Goal: Find contact information: Find contact information

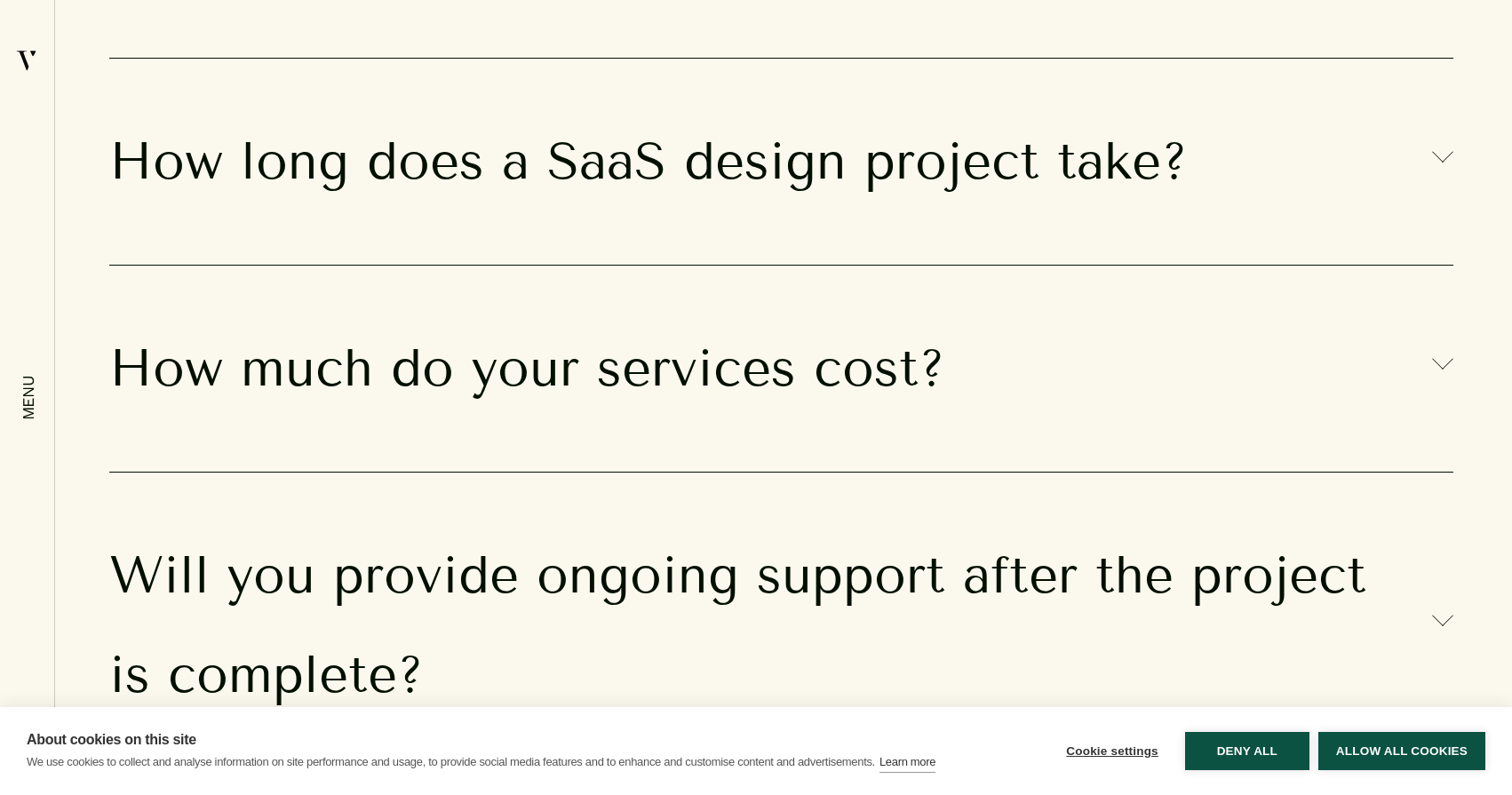
scroll to position [16623, 0]
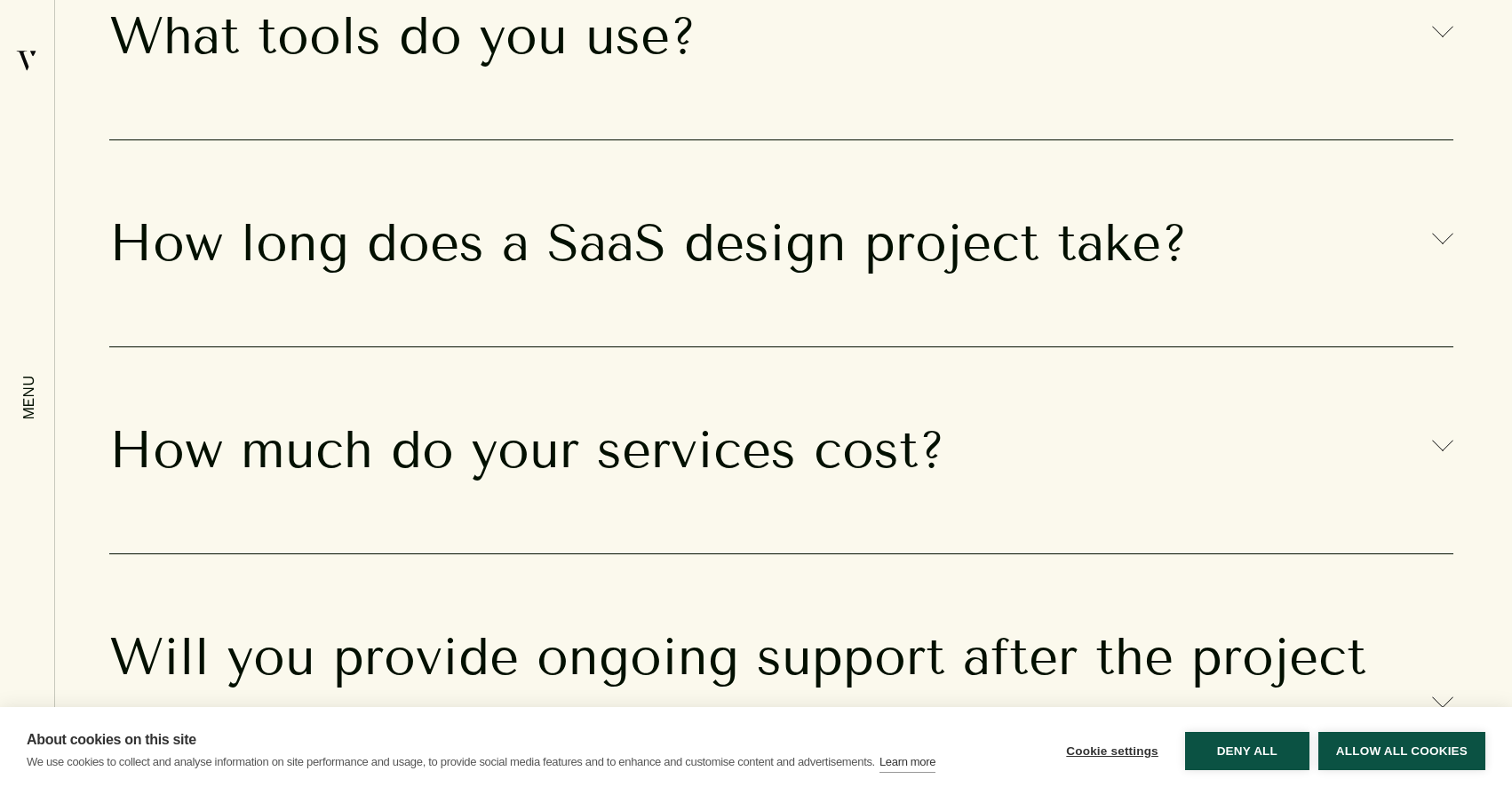
click at [557, 86] on h3 "What tools do you use?" at bounding box center [782, 36] width 1345 height 99
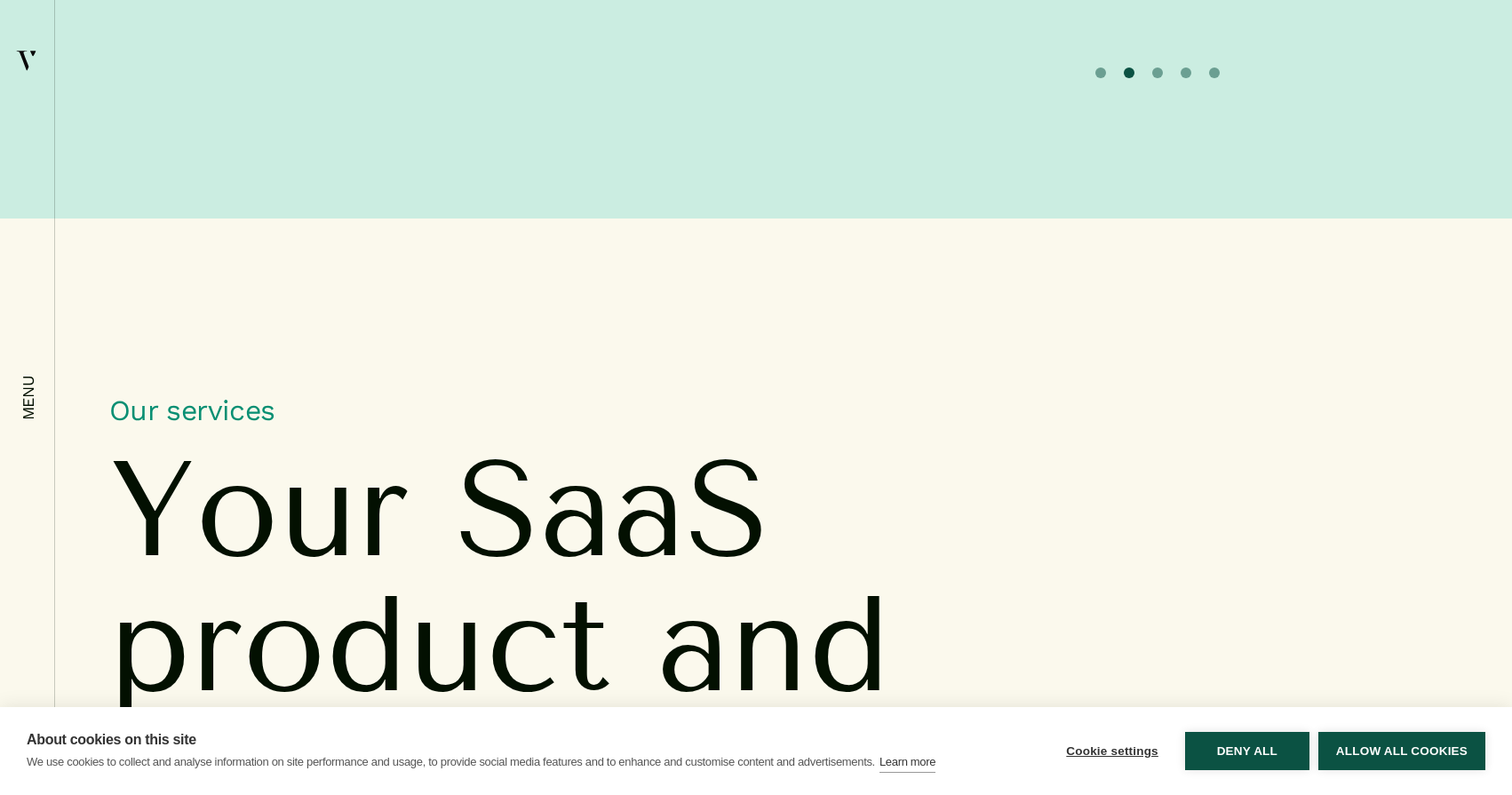
scroll to position [5471, 0]
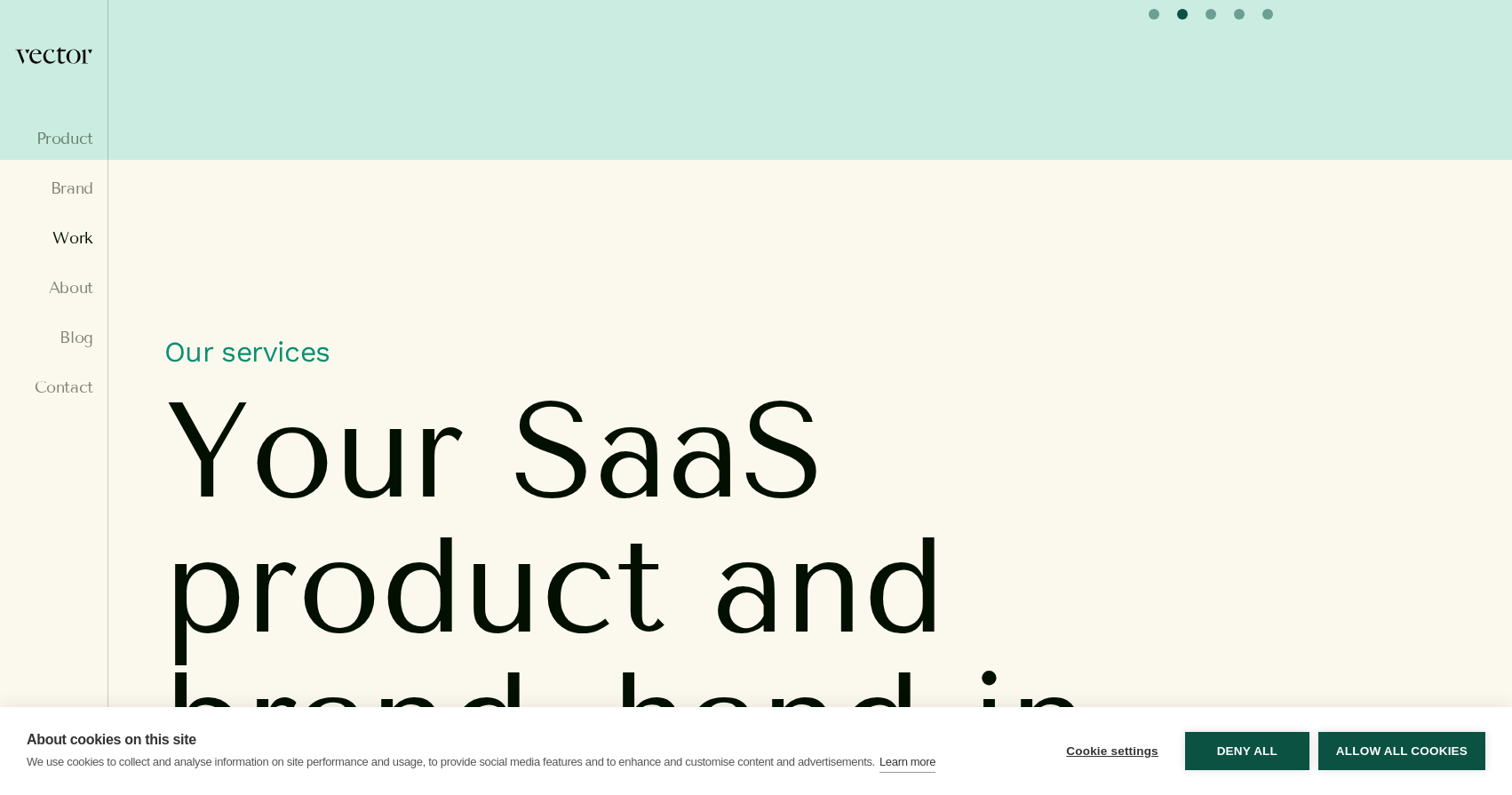
click at [62, 235] on link "Work" at bounding box center [54, 238] width 79 height 18
click at [67, 290] on link "About" at bounding box center [54, 288] width 79 height 18
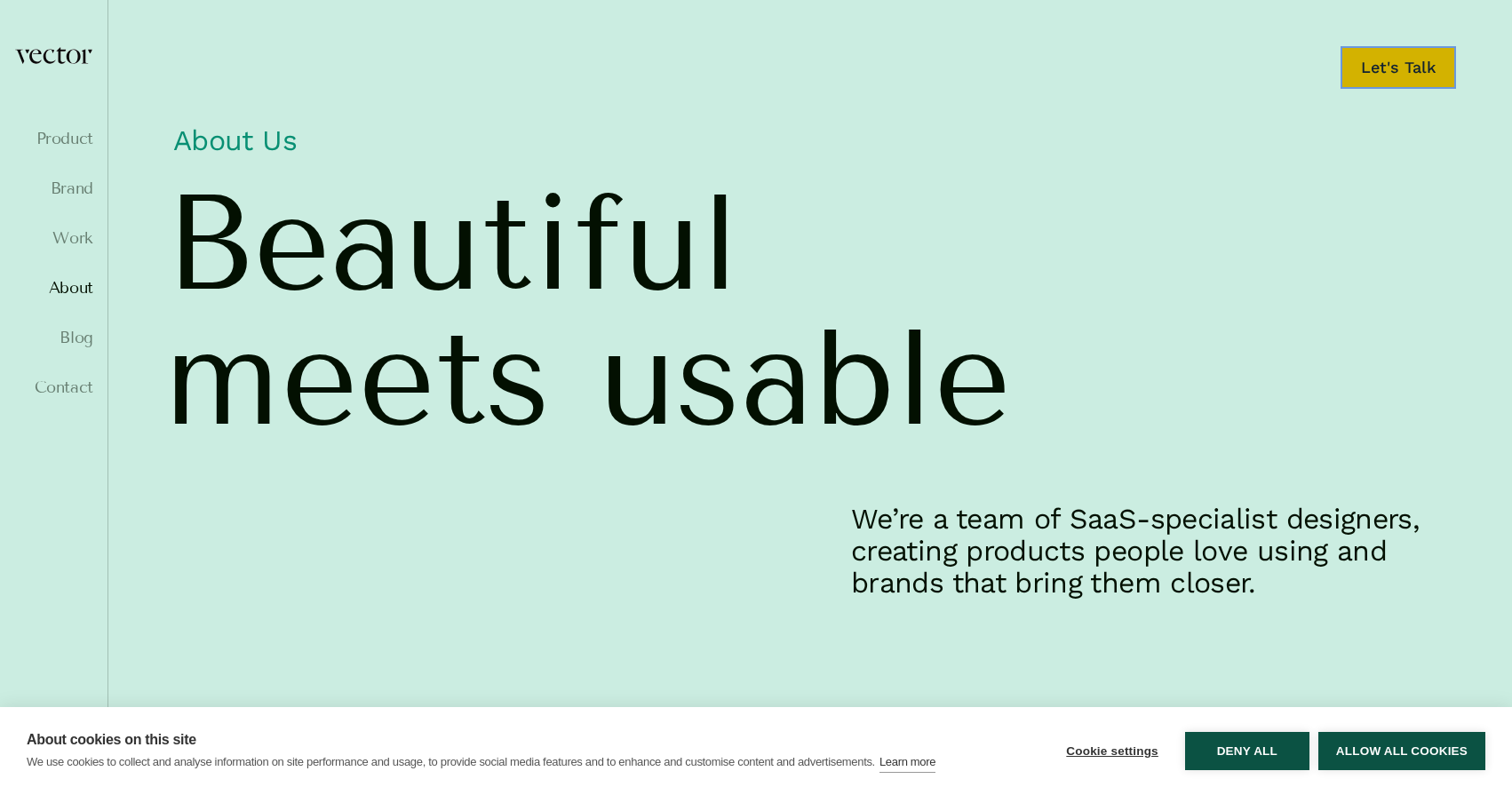
click at [1412, 61] on link "Let's Talk" at bounding box center [1398, 68] width 115 height 43
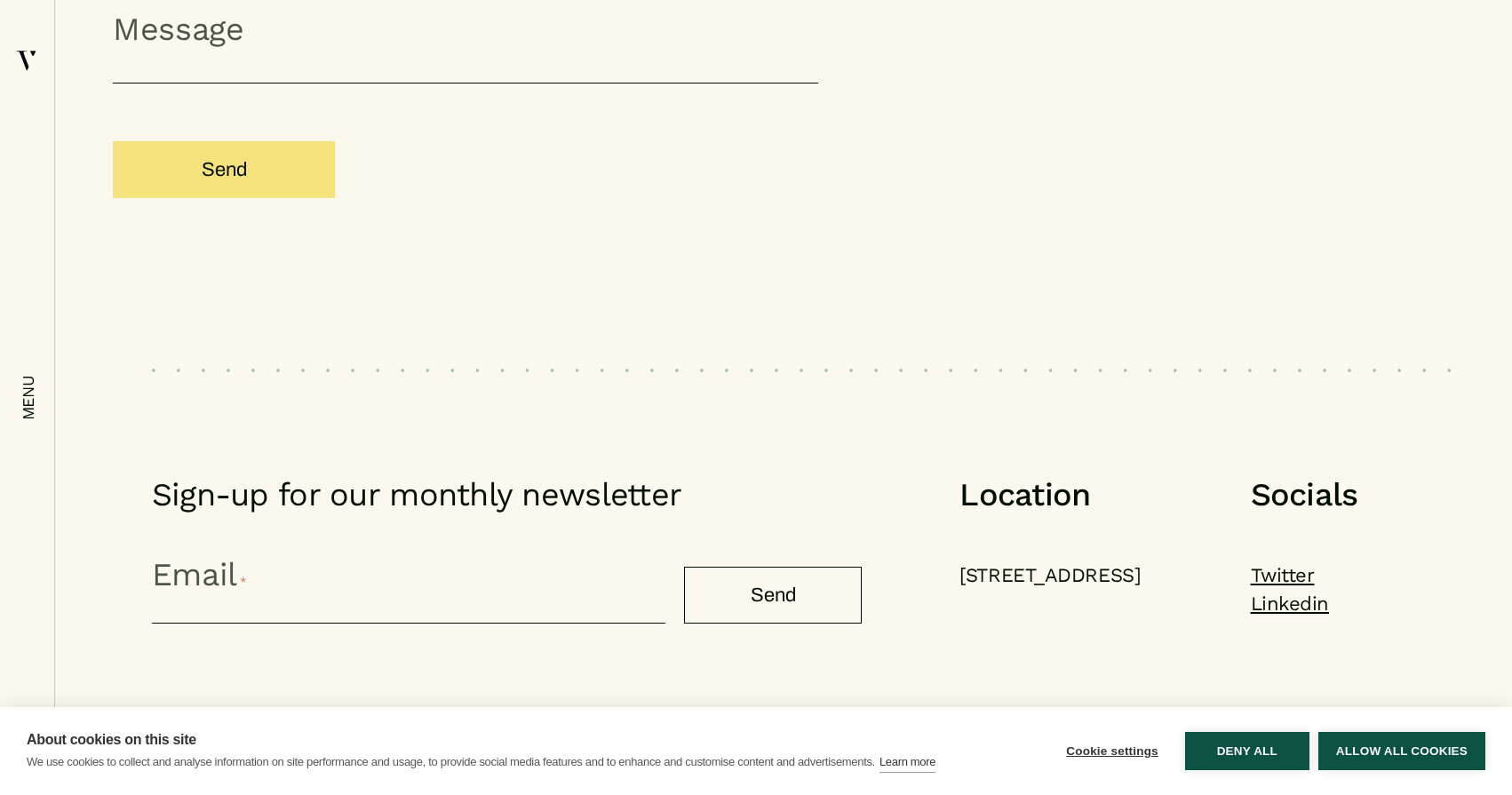
scroll to position [2136, 0]
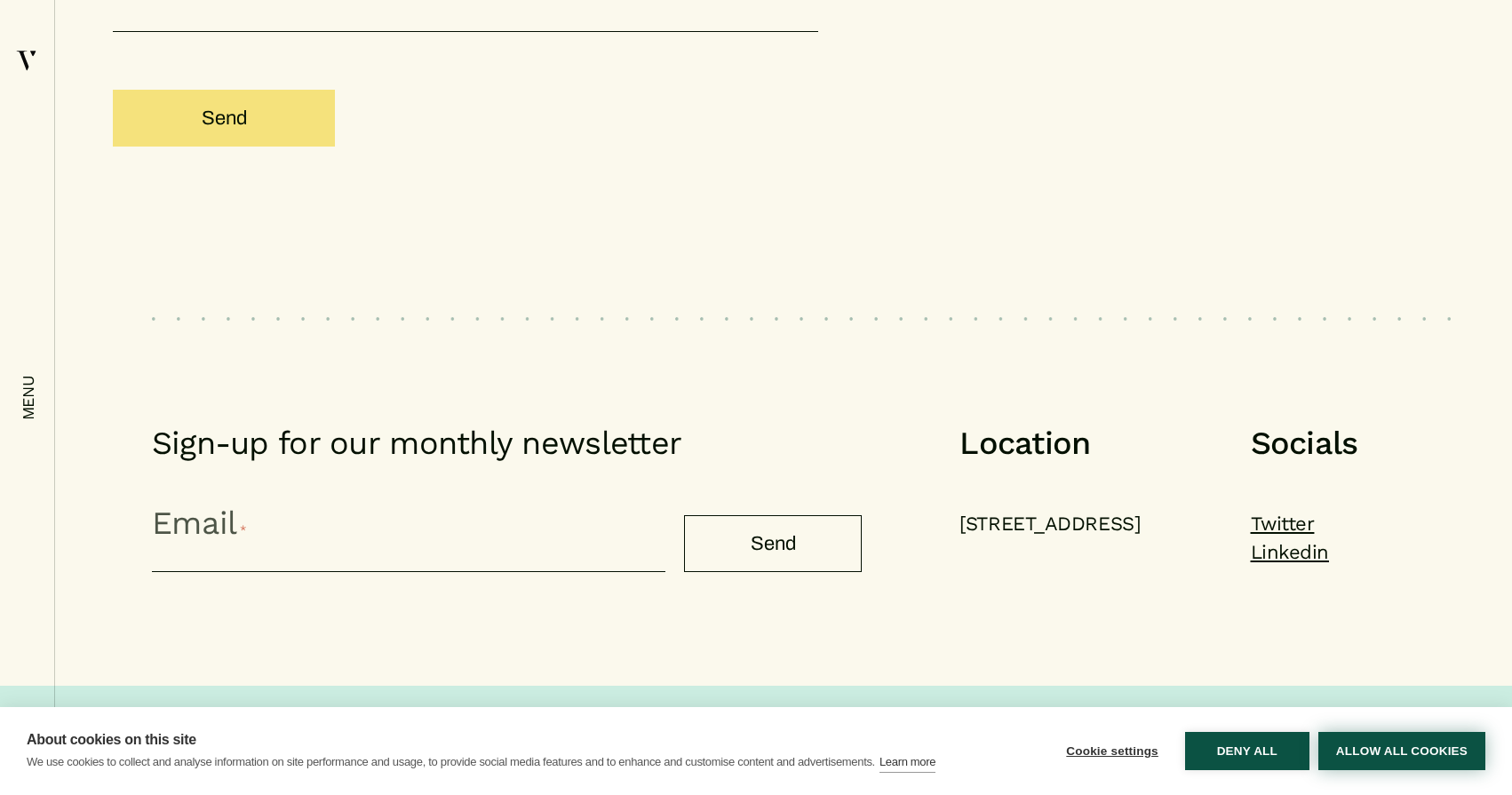
click at [1370, 753] on button "Allow all cookies" at bounding box center [1402, 751] width 167 height 38
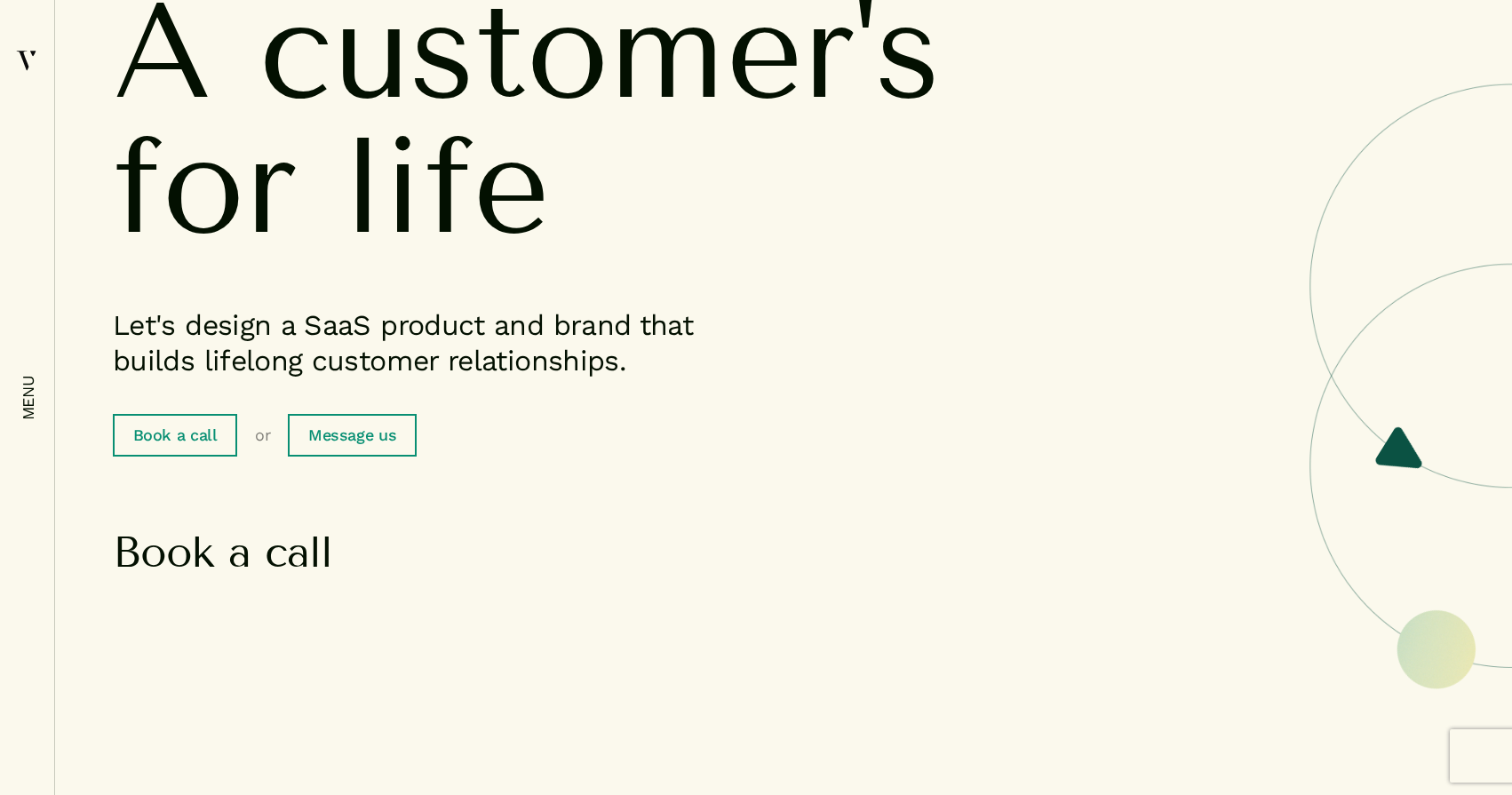
scroll to position [0, 0]
